Goal: Task Accomplishment & Management: Manage account settings

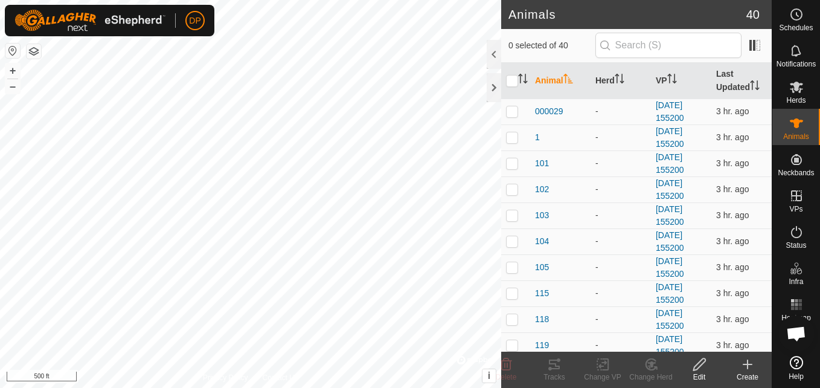
scroll to position [687, 0]
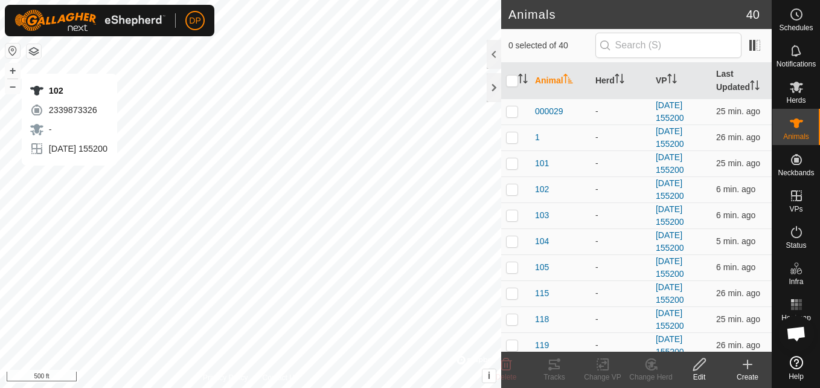
scroll to position [687, 0]
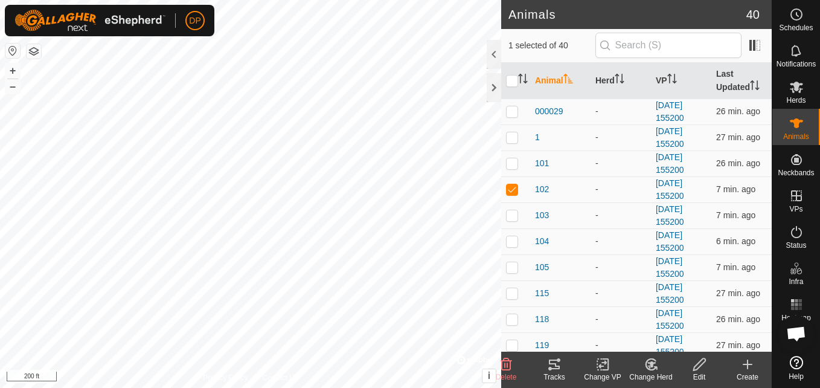
click at [552, 366] on icon at bounding box center [554, 364] width 14 height 14
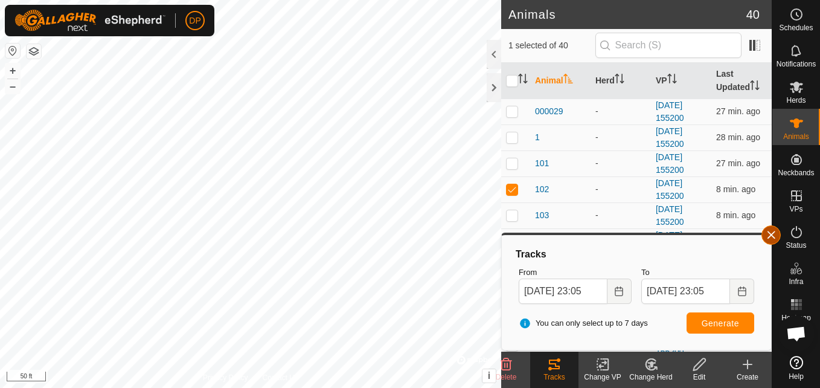
click at [766, 232] on button "button" at bounding box center [770, 234] width 19 height 19
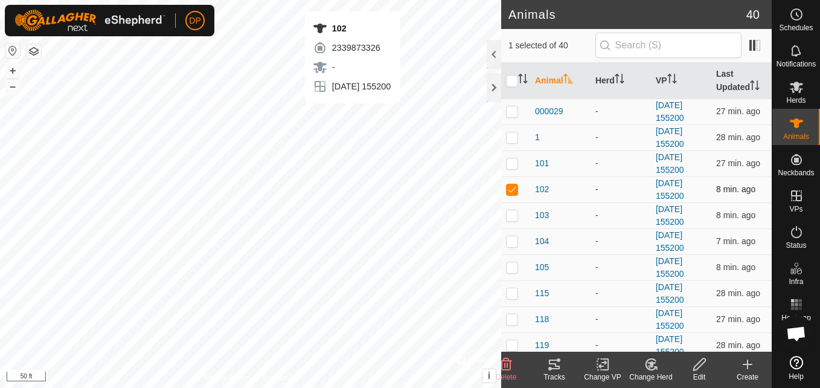
checkbox input "false"
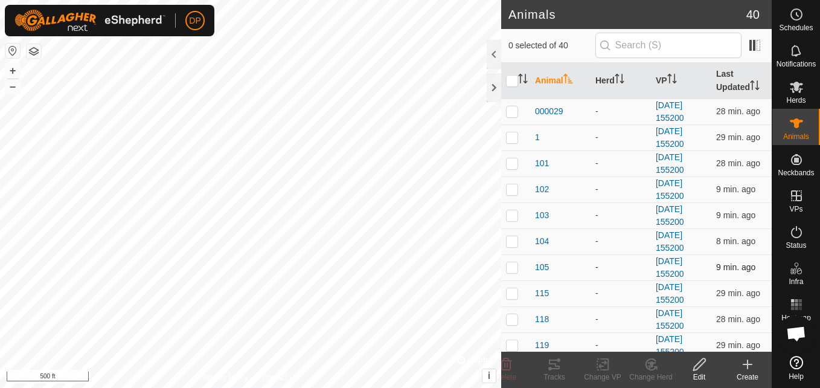
scroll to position [60, 0]
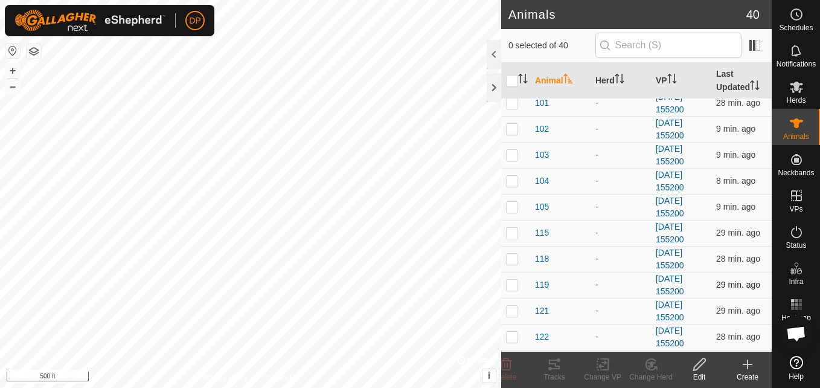
click at [508, 287] on p-checkbox at bounding box center [512, 285] width 12 height 10
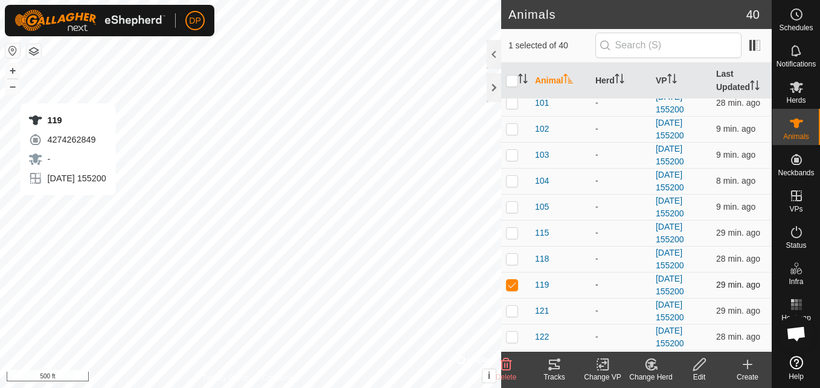
checkbox input "false"
